Goal: Check status: Check status

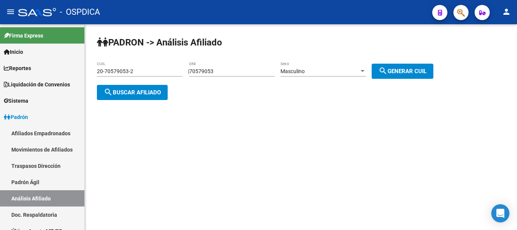
click at [407, 72] on span "search Generar CUIL" at bounding box center [402, 71] width 48 height 7
click at [315, 69] on div "Masculino" at bounding box center [319, 71] width 79 height 6
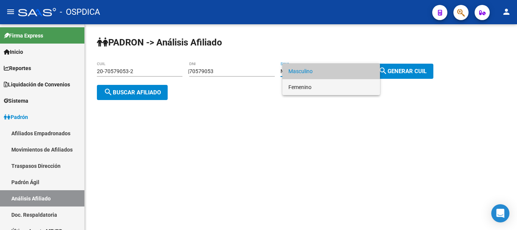
drag, startPoint x: 309, startPoint y: 87, endPoint x: 382, endPoint y: 87, distance: 72.7
click at [310, 87] on span "Femenino" at bounding box center [331, 87] width 86 height 16
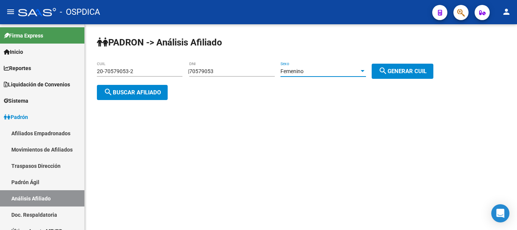
click at [394, 77] on button "search Generar CUIL" at bounding box center [403, 71] width 62 height 15
drag, startPoint x: 405, startPoint y: 55, endPoint x: 396, endPoint y: 61, distance: 11.4
click at [397, 61] on div "PADRON -> Análisis Afiliado 27-70579053-7 CUIL | 70579053 DNI Femenino Sexo sea…" at bounding box center [301, 74] width 432 height 100
click at [396, 62] on div "PADRON -> Análisis Afiliado 27-70579053-7 CUIL | 70579053 DNI Femenino Sexo sea…" at bounding box center [301, 74] width 432 height 100
click at [388, 69] on mat-icon "search" at bounding box center [382, 70] width 9 height 9
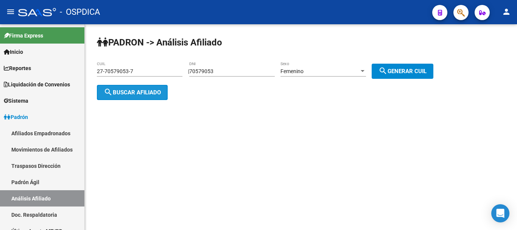
click at [110, 90] on mat-icon "search" at bounding box center [108, 91] width 9 height 9
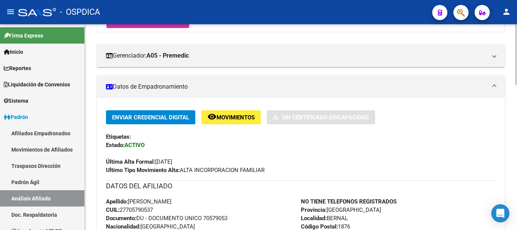
scroll to position [189, 0]
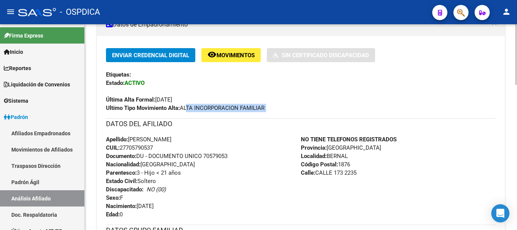
drag, startPoint x: 185, startPoint y: 108, endPoint x: 274, endPoint y: 115, distance: 89.2
click at [274, 115] on div "Enviar Credencial Digital remove_red_eye Movimientos Sin Certificado Discapacid…" at bounding box center [301, 213] width 390 height 330
click at [276, 115] on div "Enviar Credencial Digital remove_red_eye Movimientos Sin Certificado Discapacid…" at bounding box center [301, 213] width 390 height 330
drag, startPoint x: 183, startPoint y: 167, endPoint x: 192, endPoint y: 203, distance: 37.5
click at [192, 203] on div "Apellido: [PERSON_NAME] CUIL: 27705790537 Documento: DU - DOCUMENTO UNICO 70579…" at bounding box center [203, 176] width 195 height 83
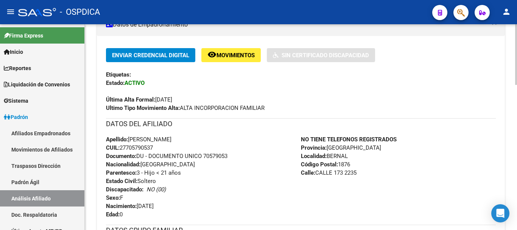
click at [193, 203] on div "Apellido: [PERSON_NAME] CUIL: 27705790537 Documento: DU - DOCUMENTO UNICO 70579…" at bounding box center [203, 176] width 195 height 83
click at [193, 213] on div "Apellido: [PERSON_NAME] CUIL: 27705790537 Documento: DU - DOCUMENTO UNICO 70579…" at bounding box center [203, 176] width 195 height 83
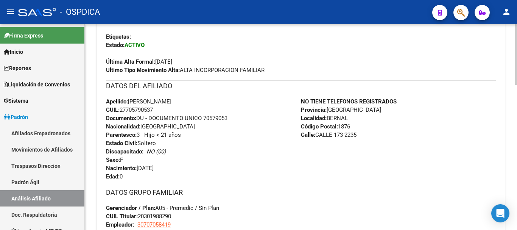
scroll to position [252, 0]
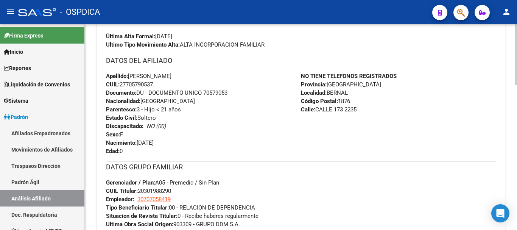
drag, startPoint x: 189, startPoint y: 95, endPoint x: 195, endPoint y: 143, distance: 48.1
click at [195, 143] on div "Apellido: [PERSON_NAME] CUIL: 27705790537 Documento: DU - DOCUMENTO UNICO 70579…" at bounding box center [203, 113] width 195 height 83
click at [195, 144] on div "Apellido: [PERSON_NAME] CUIL: 27705790537 Documento: DU - DOCUMENTO UNICO 70579…" at bounding box center [203, 113] width 195 height 83
drag, startPoint x: 141, startPoint y: 107, endPoint x: 178, endPoint y: 107, distance: 36.7
click at [173, 107] on span "Parentesco: 3 - Hijo < 21 años" at bounding box center [143, 109] width 75 height 7
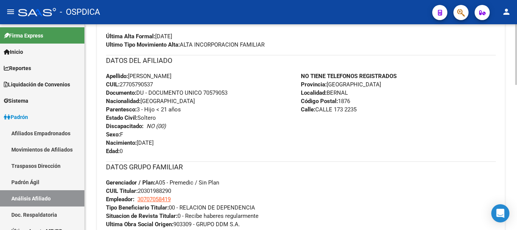
click at [178, 107] on span "Parentesco: 3 - Hijo < 21 años" at bounding box center [143, 109] width 75 height 7
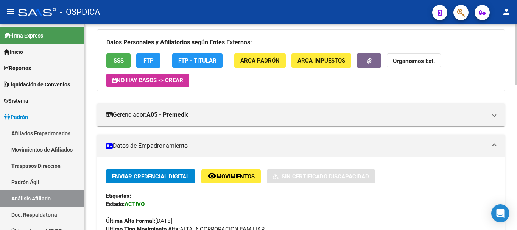
scroll to position [0, 0]
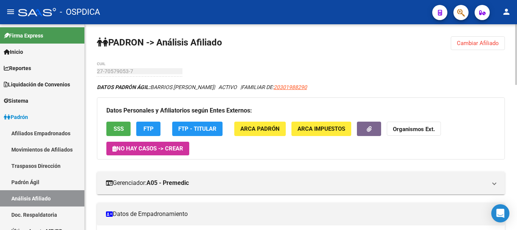
click at [492, 45] on span "Cambiar Afiliado" at bounding box center [478, 43] width 42 height 7
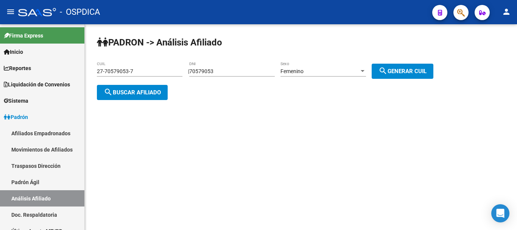
click at [326, 75] on div "Femenino Sexo" at bounding box center [323, 68] width 86 height 15
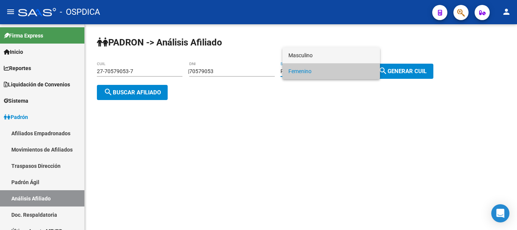
click at [334, 54] on span "Masculino" at bounding box center [331, 55] width 86 height 16
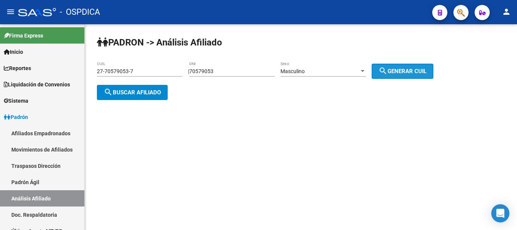
click at [383, 69] on button "search Generar CUIL" at bounding box center [403, 71] width 62 height 15
click at [427, 68] on span "search Generar CUIL" at bounding box center [402, 71] width 48 height 7
click at [154, 96] on button "search Buscar afiliado" at bounding box center [132, 92] width 71 height 15
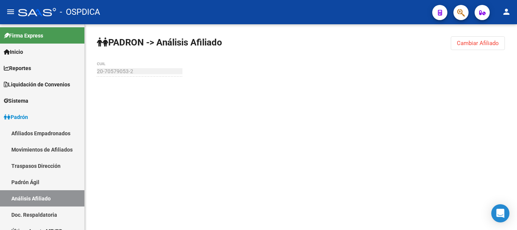
click at [461, 42] on span "Cambiar Afiliado" at bounding box center [478, 43] width 42 height 7
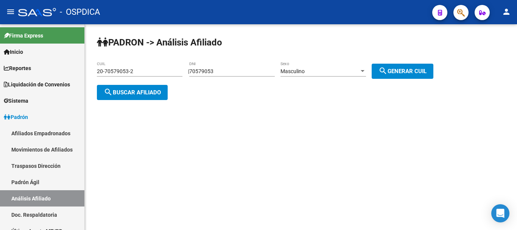
click at [401, 71] on span "search Generar CUIL" at bounding box center [402, 71] width 48 height 7
click at [131, 86] on button "search Buscar afiliado" at bounding box center [132, 92] width 71 height 15
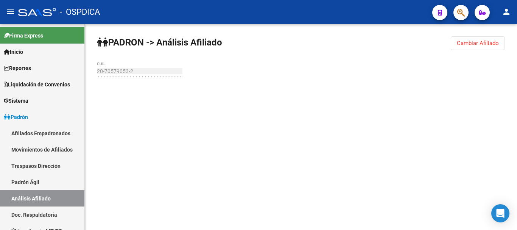
click at [480, 45] on span "Cambiar Afiliado" at bounding box center [478, 43] width 42 height 7
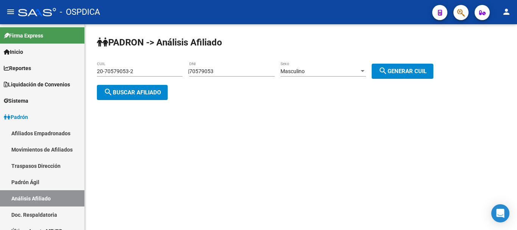
click at [339, 72] on div "Masculino" at bounding box center [319, 71] width 79 height 6
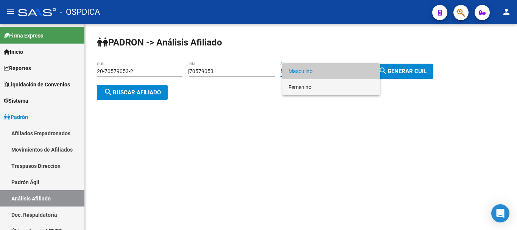
click at [320, 91] on span "Femenino" at bounding box center [331, 87] width 86 height 16
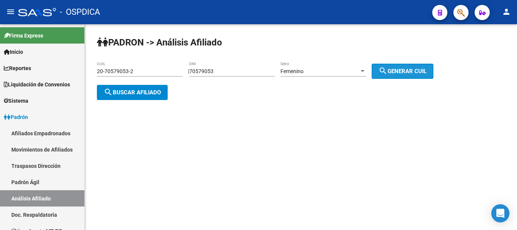
click at [408, 67] on button "search Generar CUIL" at bounding box center [403, 71] width 62 height 15
type input "27-70579053-7"
click at [131, 93] on span "search Buscar afiliado" at bounding box center [132, 92] width 57 height 7
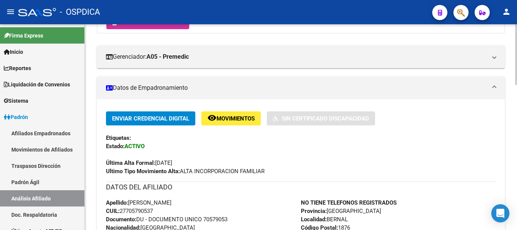
scroll to position [189, 0]
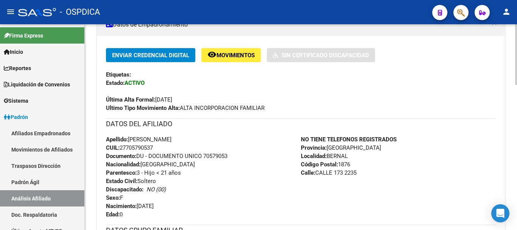
click at [467, 168] on div "NO TIENE TELEFONOS REGISTRADOS Provincia: [GEOGRAPHIC_DATA] Localidad: [PERSON_…" at bounding box center [398, 176] width 195 height 83
click at [406, 170] on div "NO TIENE TELEFONOS REGISTRADOS Provincia: [GEOGRAPHIC_DATA] Localidad: [PERSON_…" at bounding box center [398, 176] width 195 height 83
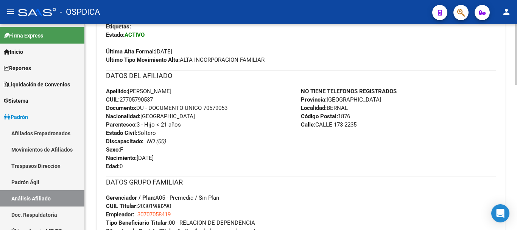
scroll to position [252, 0]
